Goal: Navigation & Orientation: Find specific page/section

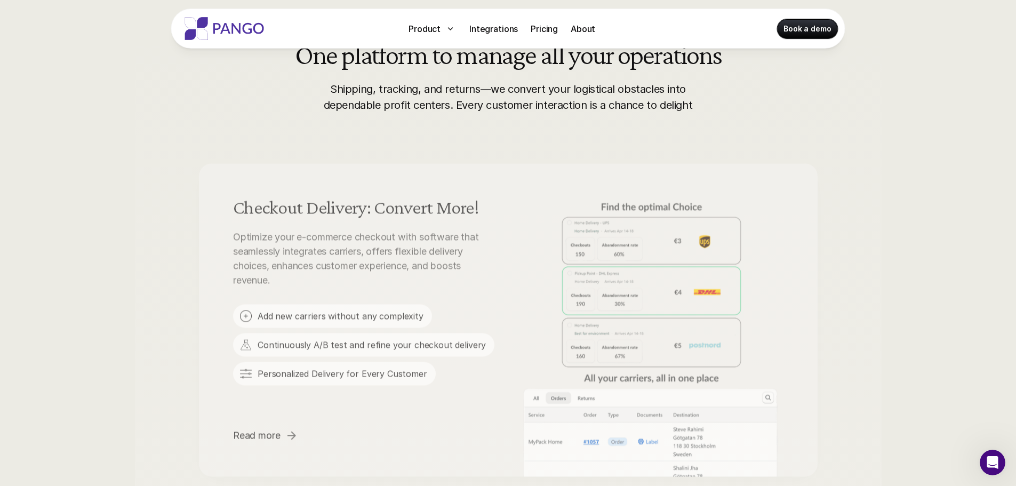
scroll to position [569, 0]
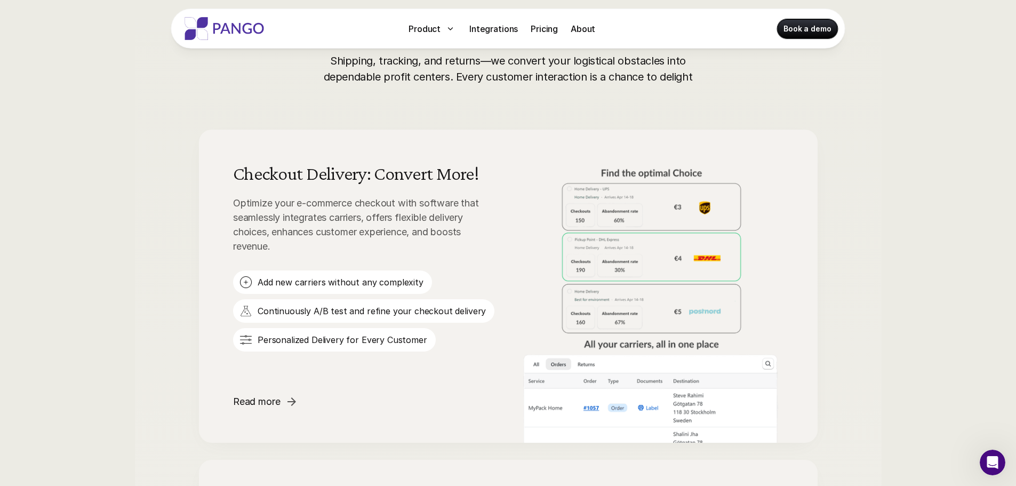
click at [664, 199] on img at bounding box center [651, 249] width 265 height 171
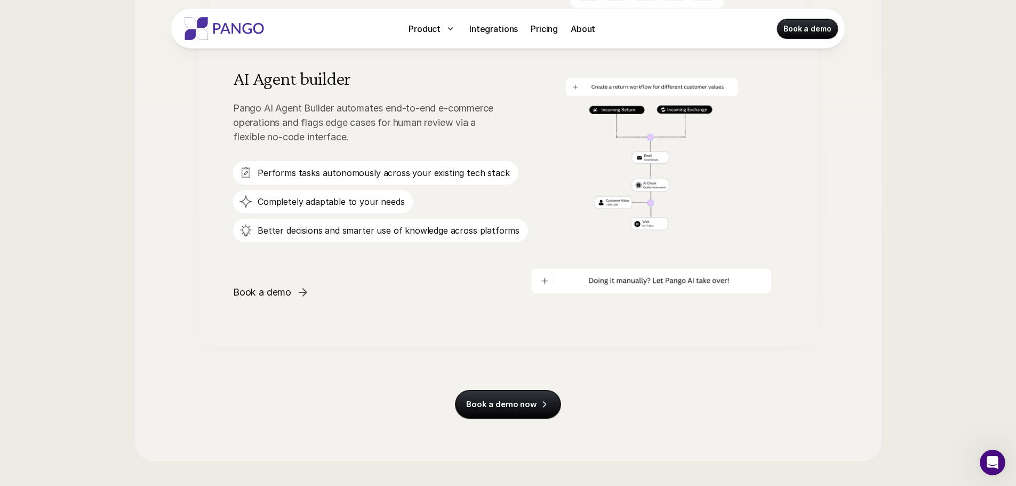
scroll to position [1669, 0]
click at [508, 26] on p "Integrations" at bounding box center [493, 28] width 49 height 13
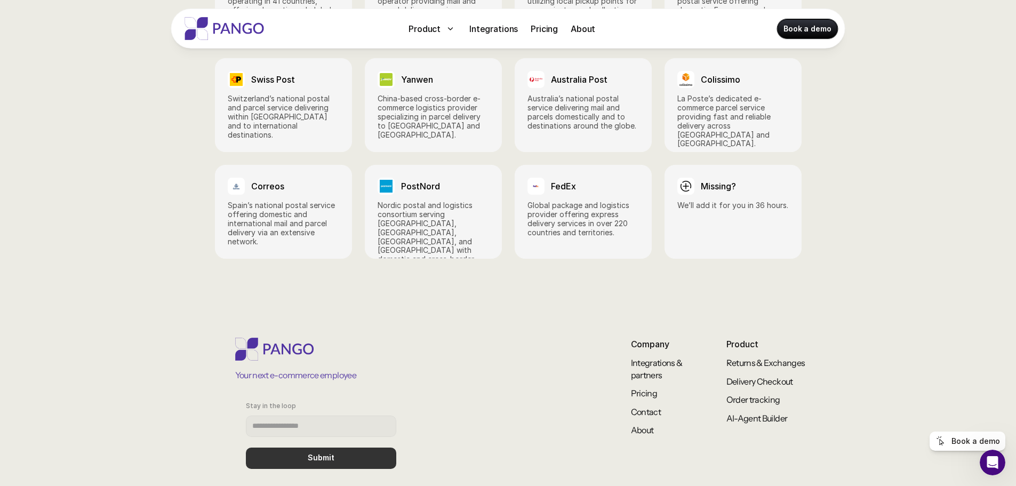
scroll to position [1659, 0]
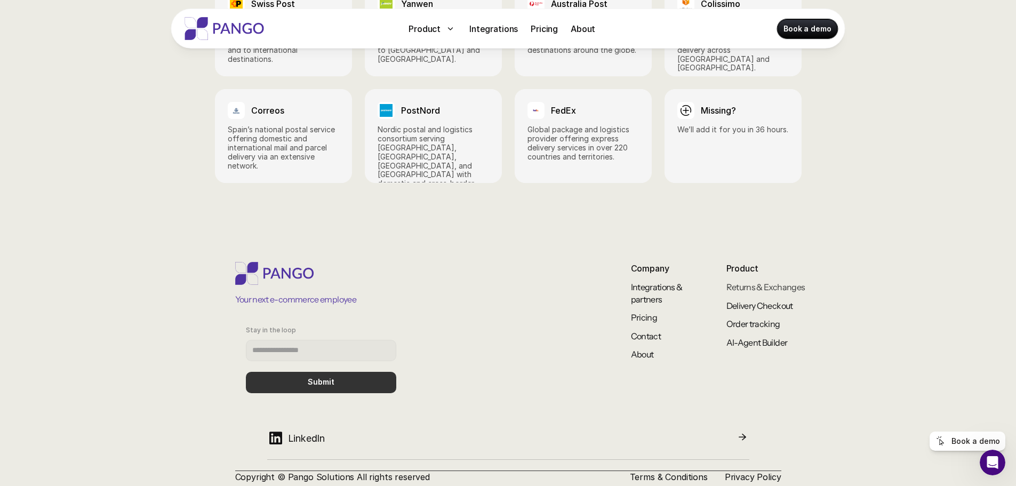
click at [761, 282] on link "Returns & Exchanges" at bounding box center [766, 287] width 79 height 11
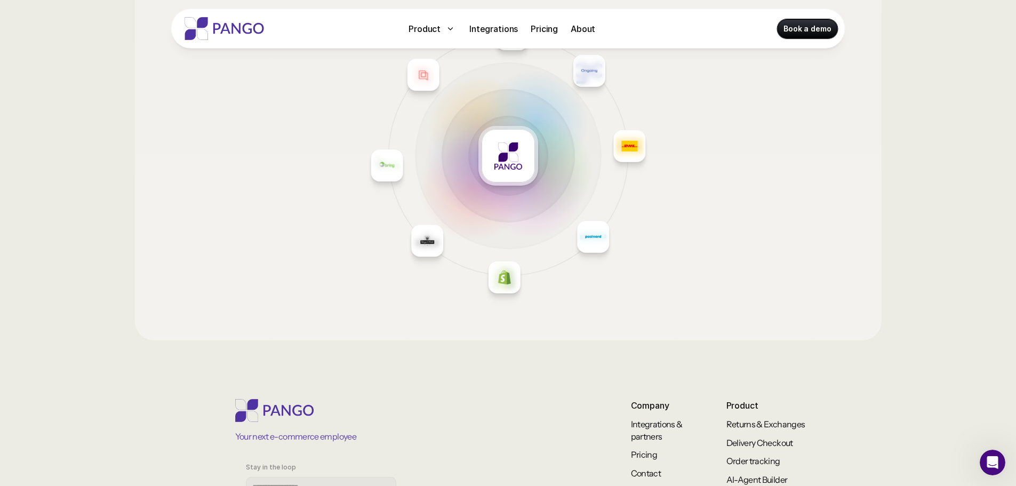
scroll to position [1823, 0]
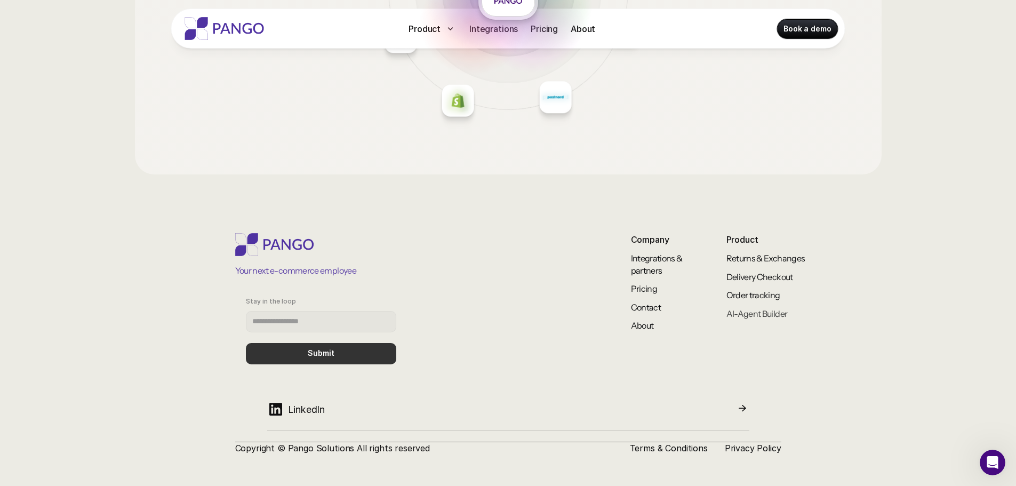
click at [735, 315] on link "AI-Agent Builder" at bounding box center [757, 313] width 61 height 11
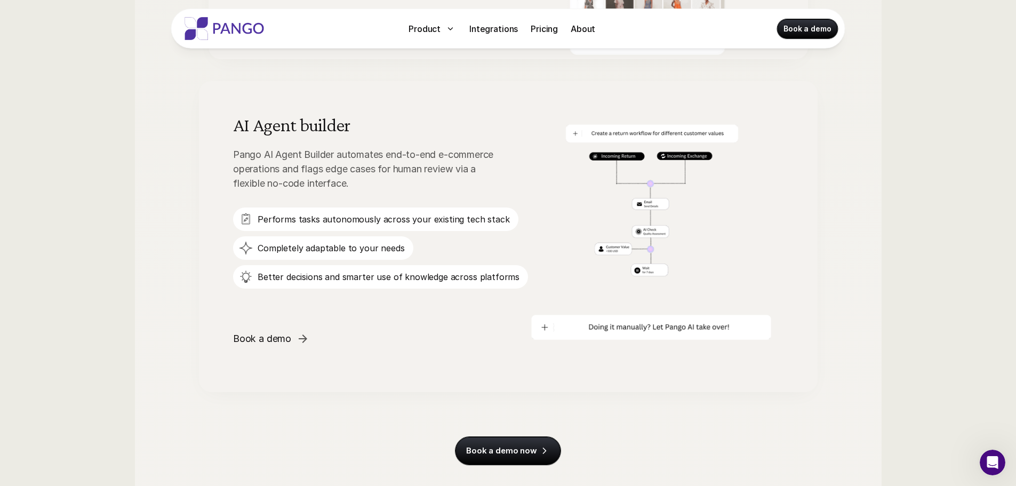
scroll to position [1622, 0]
click at [721, 329] on img at bounding box center [651, 377] width 265 height 176
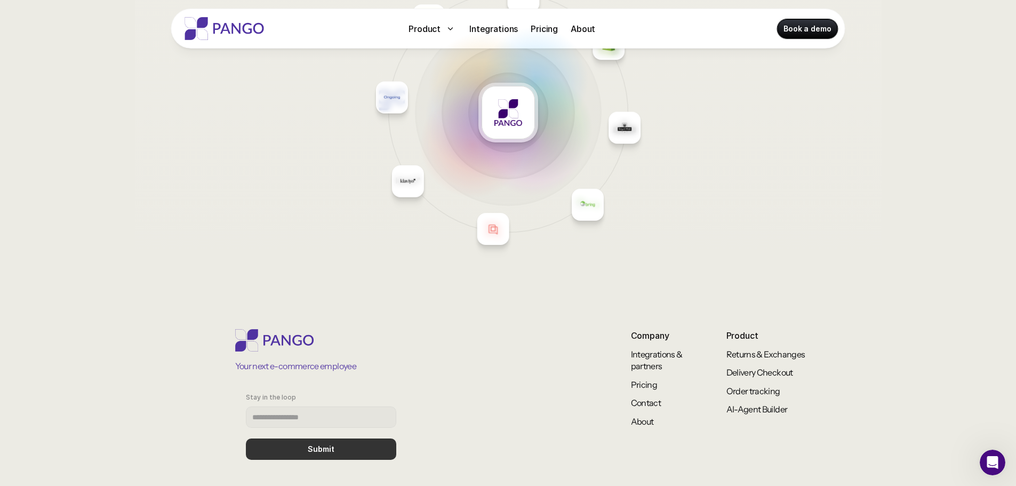
scroll to position [4488, 0]
